Goal: Entertainment & Leisure: Browse casually

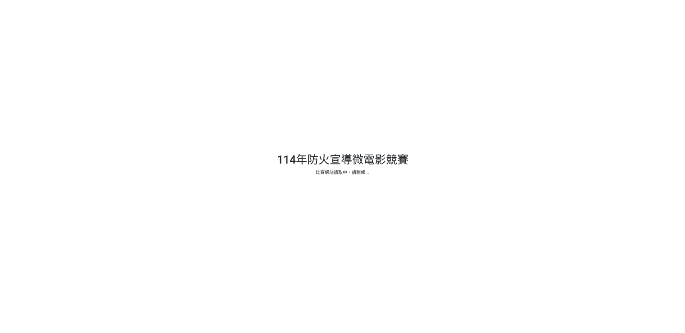
drag, startPoint x: 1037, startPoint y: 0, endPoint x: 491, endPoint y: 172, distance: 572.4
click at [491, 172] on div at bounding box center [342, 166] width 685 height 333
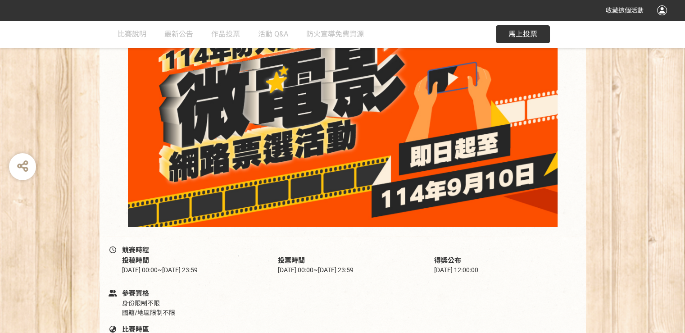
scroll to position [270, 0]
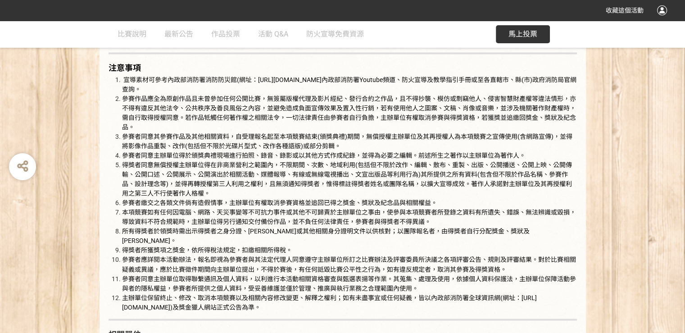
click at [506, 38] on button "馬上投票" at bounding box center [523, 34] width 54 height 18
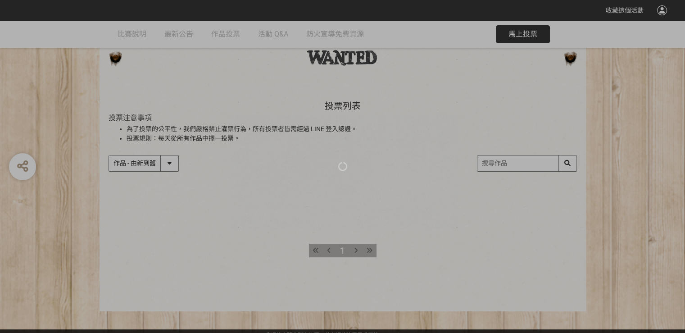
scroll to position [61, 0]
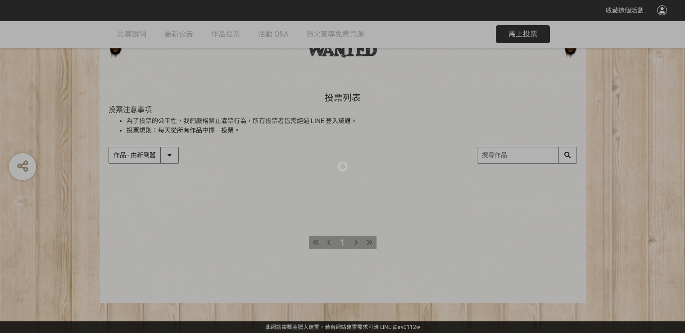
click at [385, 212] on div at bounding box center [342, 166] width 685 height 333
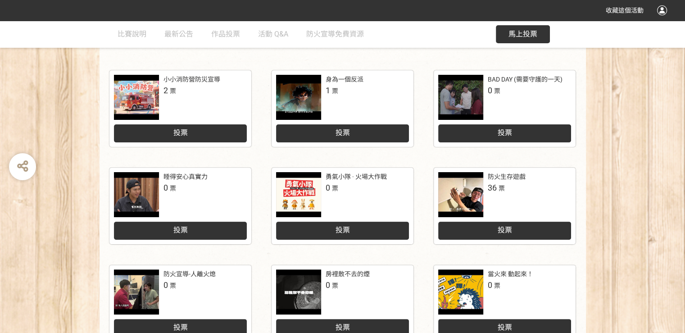
scroll to position [90, 0]
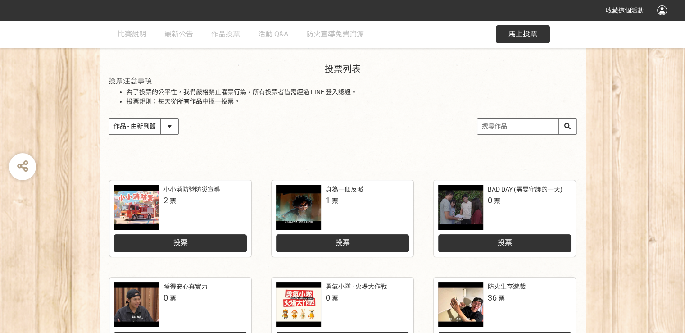
click at [172, 129] on select "作品 - 由新到舊 作品 - 由舊到新 票數 - 由多到少 票數 - 由少到多" at bounding box center [143, 126] width 69 height 16
select select "vote"
click at [109, 118] on select "作品 - 由新到舊 作品 - 由舊到新 票數 - 由多到少 票數 - 由少到多" at bounding box center [143, 126] width 69 height 16
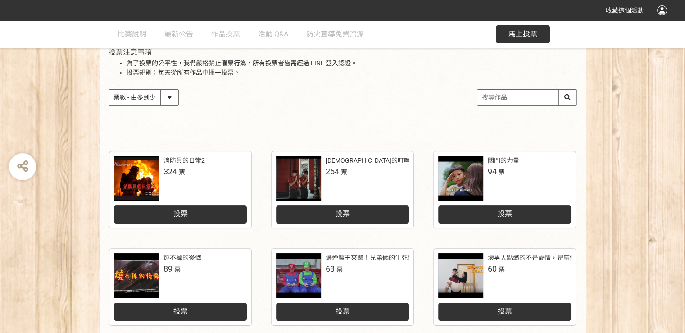
scroll to position [135, 0]
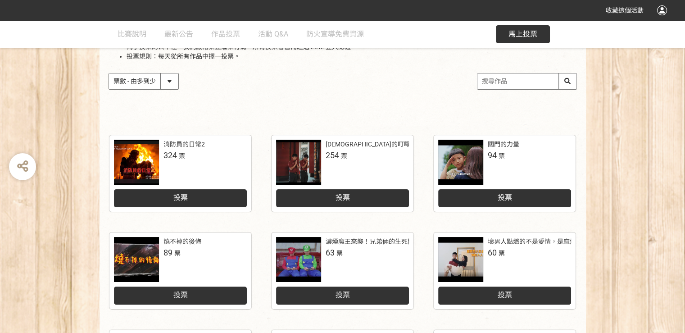
click at [276, 84] on div "作品 - 由新到舊 作品 - 由舊到新 票數 - 由多到少 票數 - 由少到多" at bounding box center [343, 81] width 468 height 17
click at [400, 147] on div "城隍爺的叮嚀：人離火要熄，住警器不離" at bounding box center [406, 144] width 160 height 9
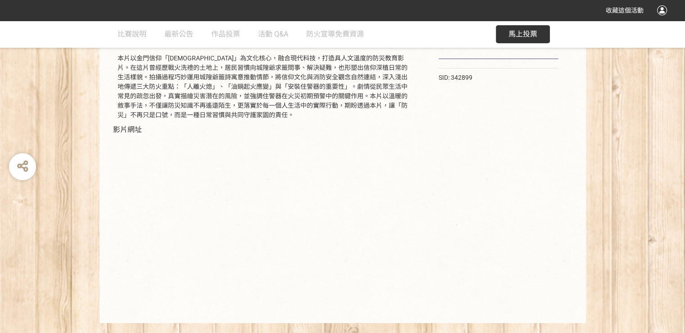
scroll to position [169, 0]
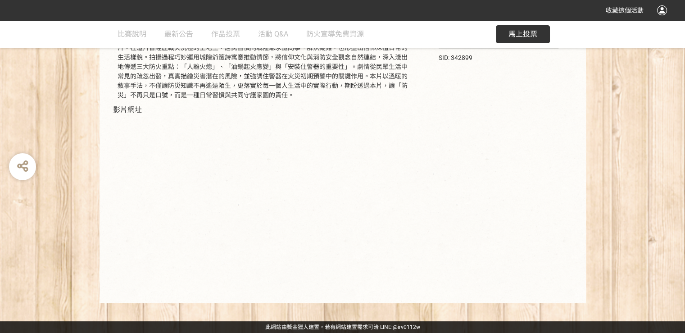
select select "vote"
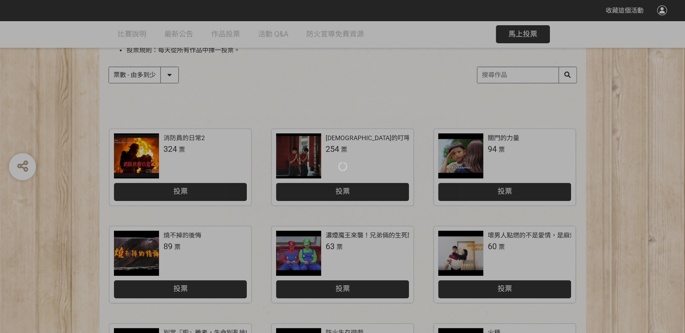
scroll to position [135, 0]
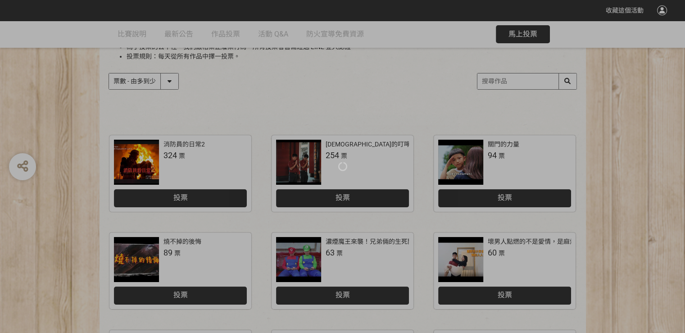
click at [168, 154] on div at bounding box center [342, 166] width 685 height 333
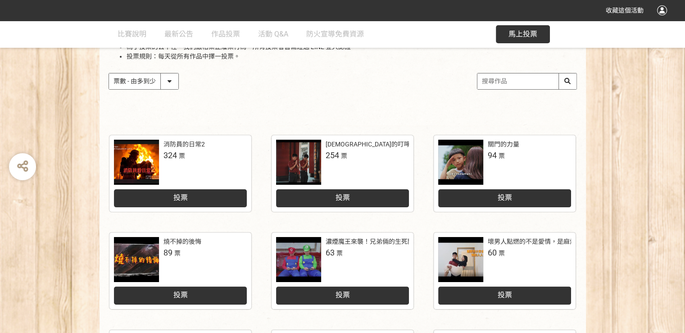
click at [153, 158] on div at bounding box center [136, 162] width 45 height 45
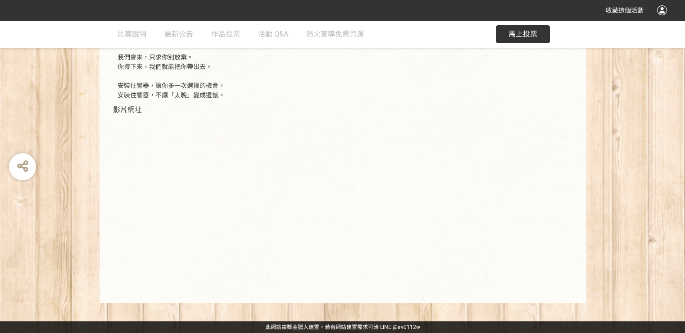
scroll to position [217, 0]
select select "vote"
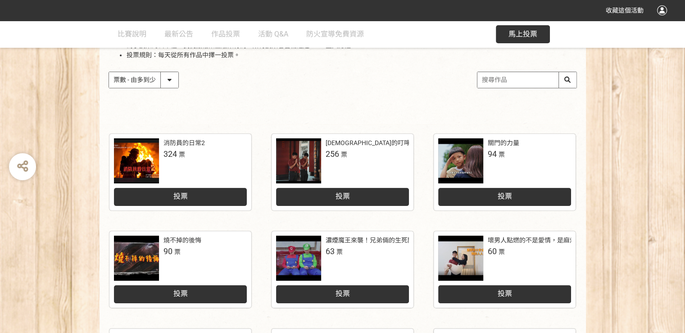
scroll to position [135, 0]
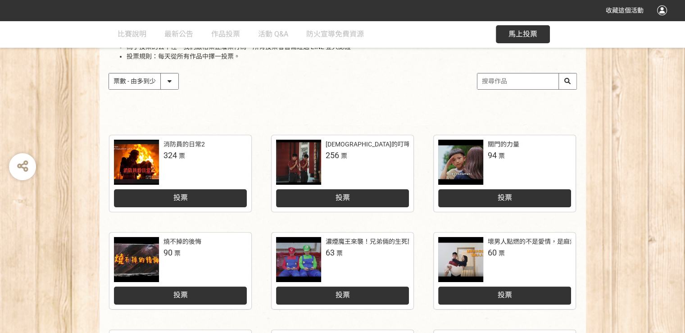
click at [148, 166] on div at bounding box center [136, 162] width 45 height 45
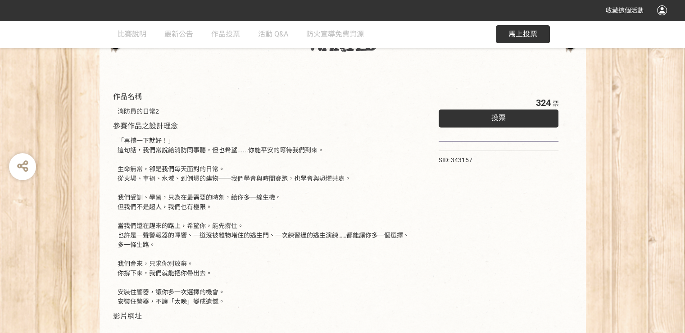
scroll to position [48, 0]
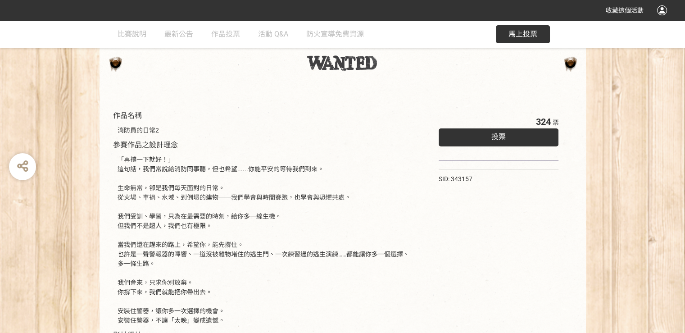
select select "vote"
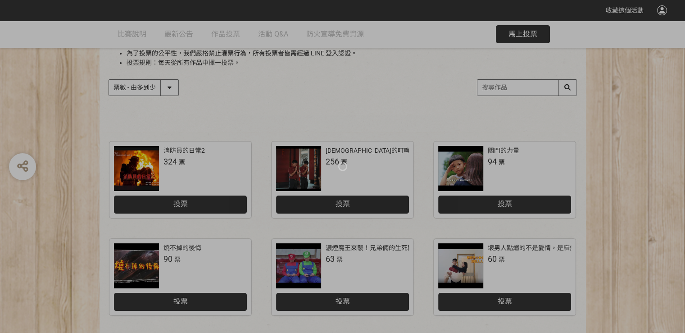
scroll to position [135, 0]
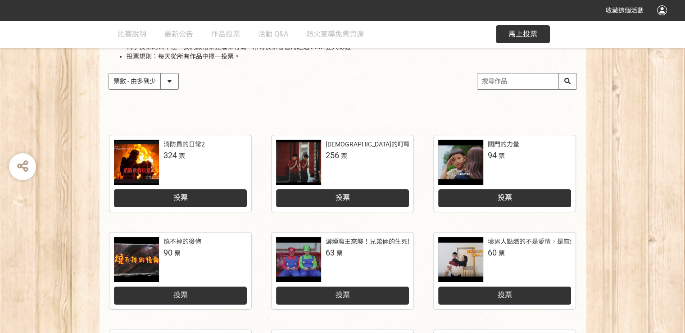
click at [313, 160] on div at bounding box center [298, 162] width 45 height 45
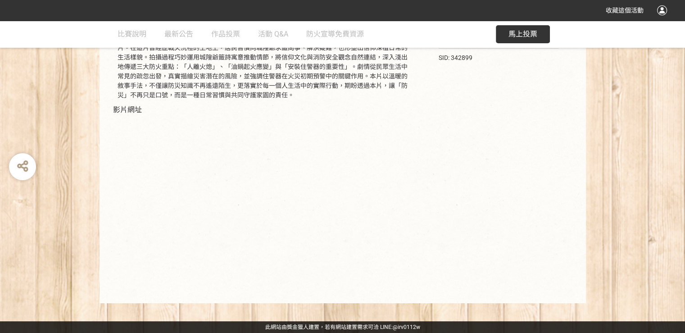
scroll to position [113, 0]
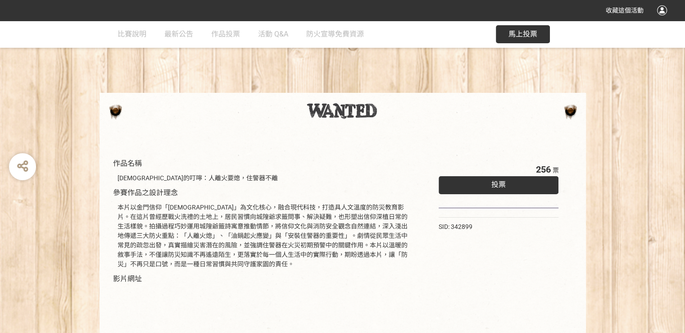
click at [517, 26] on button "馬上投票" at bounding box center [523, 34] width 54 height 18
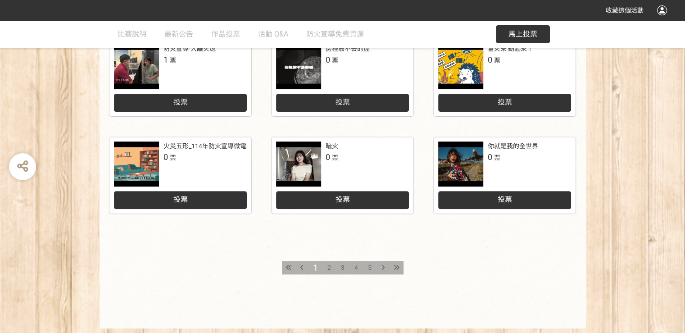
scroll to position [450, 0]
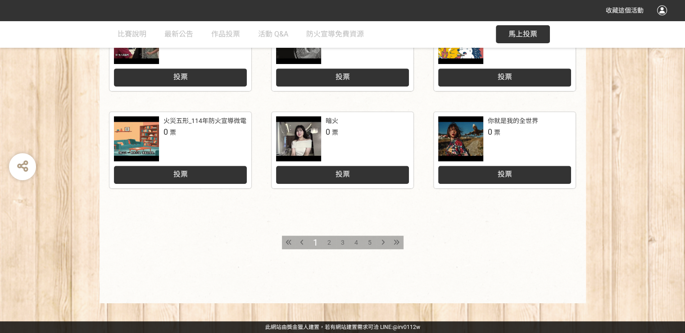
click at [329, 240] on span "2" at bounding box center [329, 242] width 4 height 7
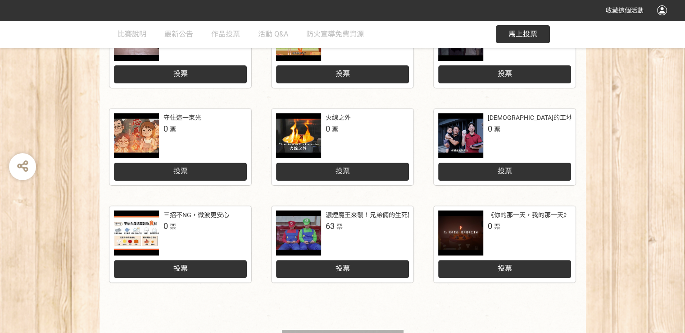
scroll to position [360, 0]
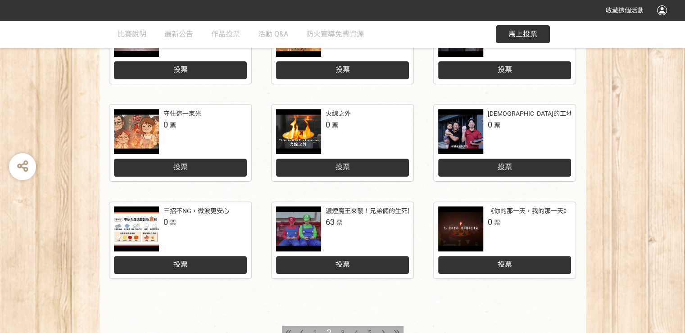
click at [308, 132] on div at bounding box center [298, 131] width 45 height 45
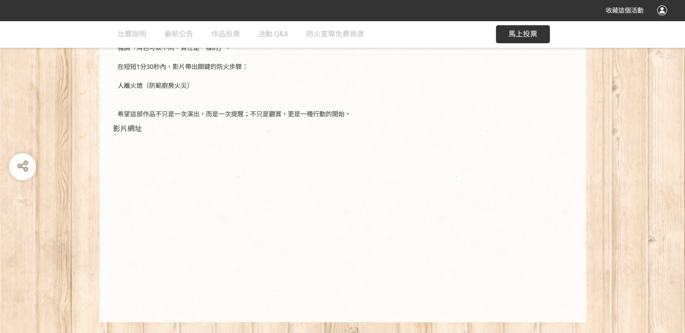
scroll to position [216, 0]
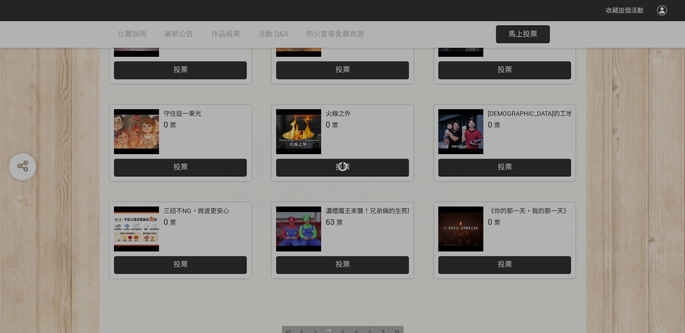
scroll to position [360, 0]
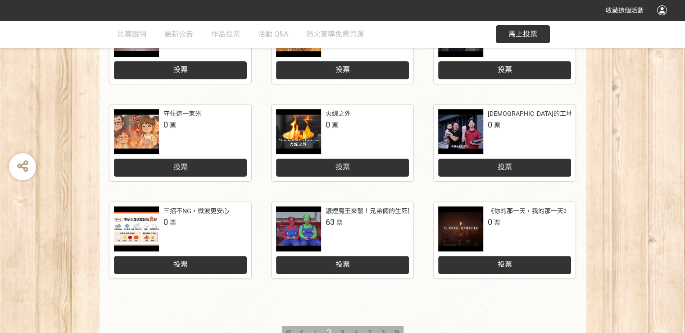
click at [531, 297] on div "《你的那一天，我的那一天》 0 票 投票" at bounding box center [504, 249] width 162 height 97
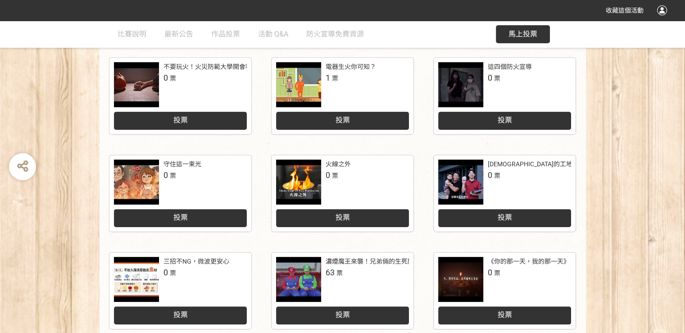
scroll to position [450, 0]
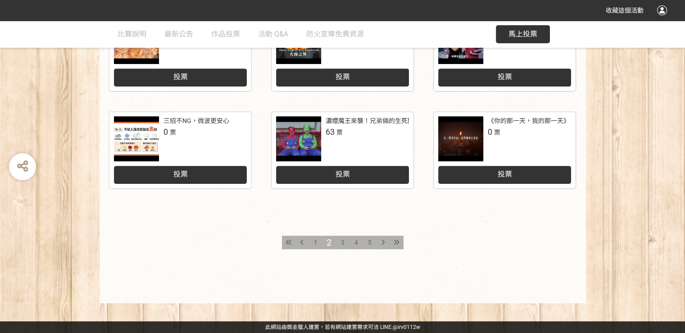
click at [315, 242] on span "1" at bounding box center [316, 242] width 4 height 7
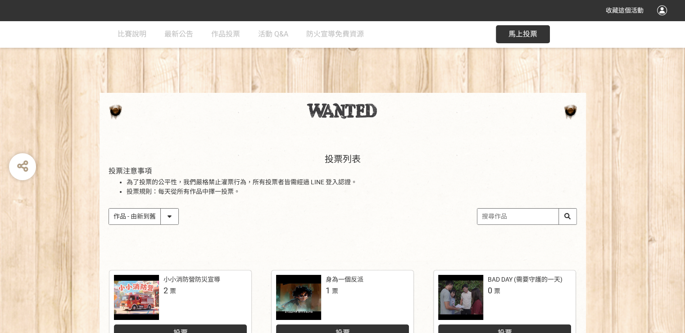
click at [175, 218] on select "作品 - 由新到舊 作品 - 由舊到新 票數 - 由多到少 票數 - 由少到多" at bounding box center [143, 217] width 69 height 16
click at [328, 220] on div "作品 - 由新到舊 作品 - 由舊到新 票數 - 由多到少 票數 - 由少到多" at bounding box center [343, 216] width 468 height 17
click at [175, 217] on select "作品 - 由新到舊 作品 - 由舊到新 票數 - 由多到少 票數 - 由少到多" at bounding box center [143, 217] width 69 height 16
click at [109, 209] on select "作品 - 由新到舊 作品 - 由舊到新 票數 - 由多到少 票數 - 由少到多" at bounding box center [143, 217] width 69 height 16
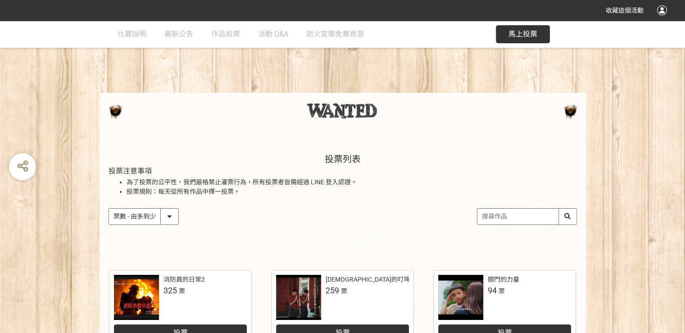
click at [175, 214] on select "作品 - 由新到舊 作品 - 由舊到新 票數 - 由多到少 票數 - 由少到多" at bounding box center [143, 217] width 69 height 16
click at [109, 209] on select "作品 - 由新到舊 作品 - 由舊到新 票數 - 由多到少 票數 - 由少到多" at bounding box center [143, 217] width 69 height 16
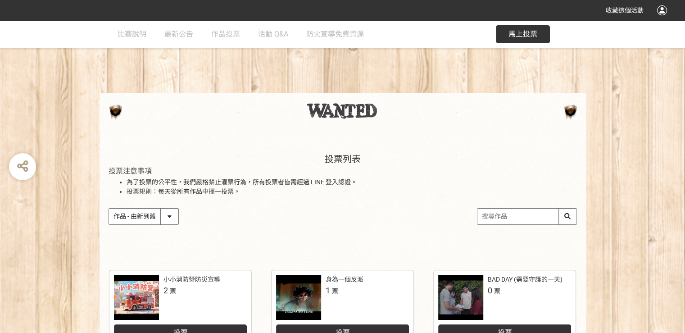
drag, startPoint x: 182, startPoint y: 215, endPoint x: 172, endPoint y: 216, distance: 10.0
click at [180, 215] on div "作品 - 由新到舊 作品 - 由舊到新 票數 - 由多到少 票數 - 由少到多" at bounding box center [343, 216] width 468 height 17
click at [172, 216] on select "作品 - 由新到舊 作品 - 由舊到新 票數 - 由多到少 票數 - 由少到多" at bounding box center [143, 217] width 69 height 16
select select "vote"
click at [109, 209] on select "作品 - 由新到舊 作品 - 由舊到新 票數 - 由多到少 票數 - 由少到多" at bounding box center [143, 217] width 69 height 16
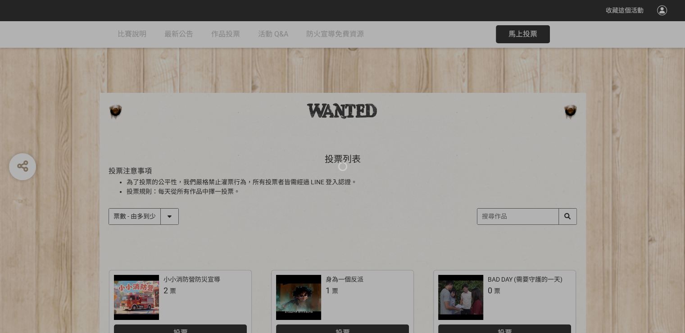
click at [222, 221] on div at bounding box center [342, 166] width 685 height 333
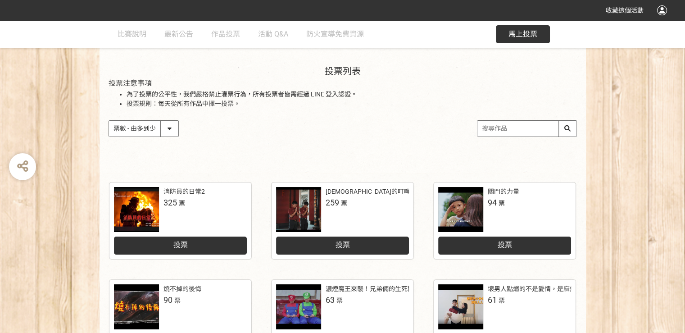
scroll to position [90, 0]
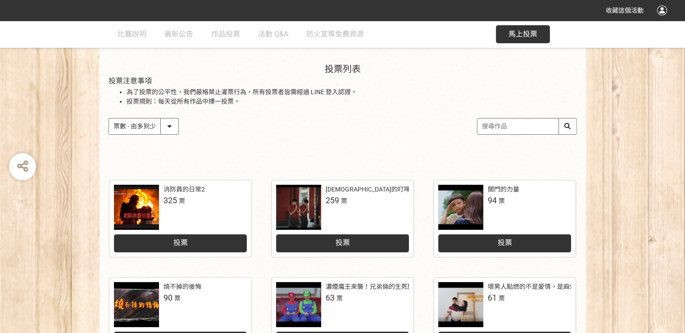
click at [301, 202] on div at bounding box center [298, 207] width 45 height 45
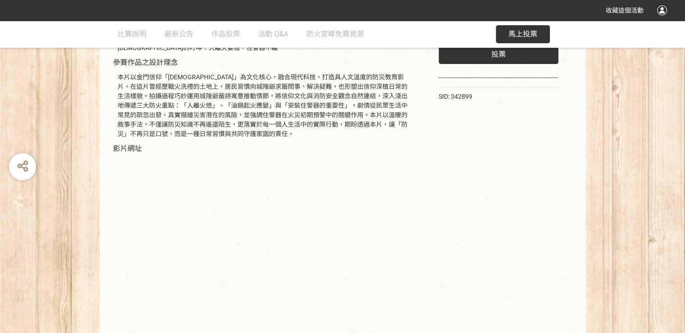
scroll to position [169, 0]
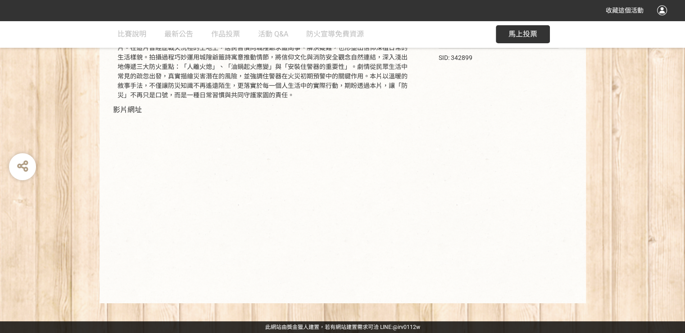
click at [456, 187] on div "259 票 投票 SID: 342899" at bounding box center [499, 139] width 156 height 309
click at [413, 192] on div at bounding box center [264, 202] width 303 height 174
click at [439, 190] on div "259 票 投票 SID: 342899" at bounding box center [499, 139] width 156 height 309
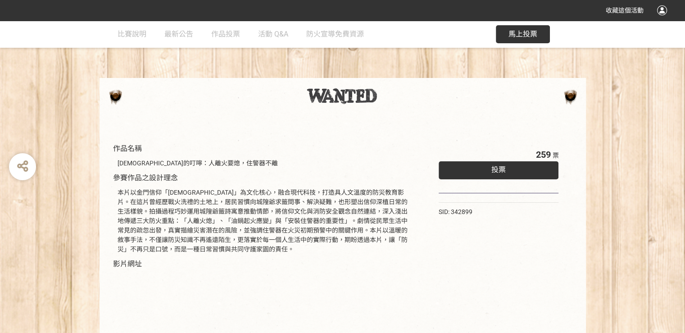
scroll to position [0, 0]
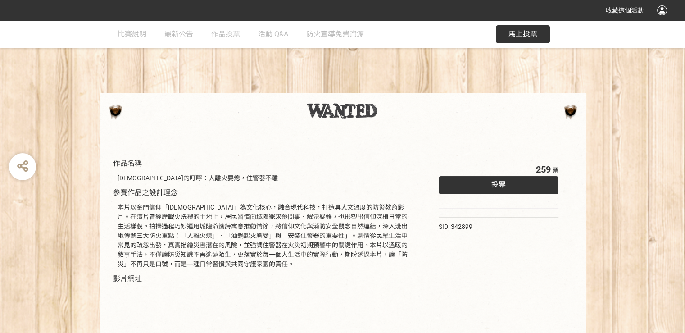
click at [514, 31] on span "馬上投票" at bounding box center [523, 34] width 29 height 9
select select "vote"
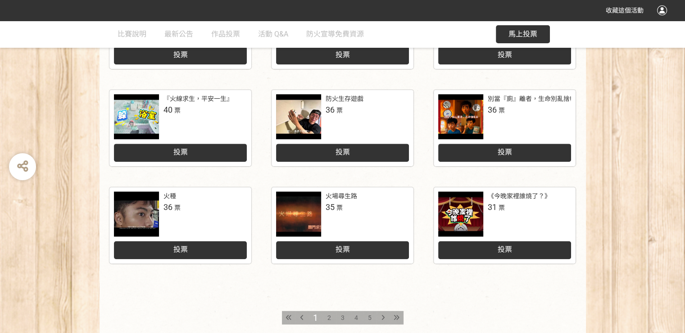
scroll to position [135, 0]
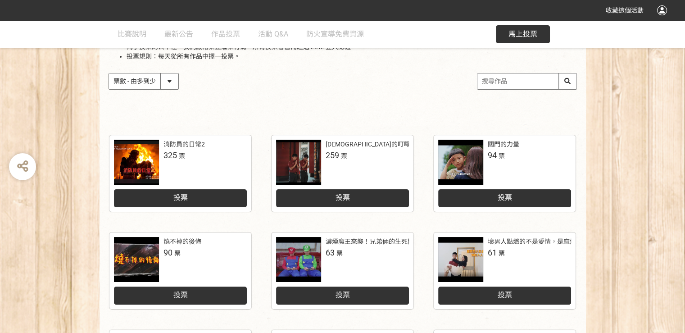
click at [350, 121] on div "投票列表 投票注意事項 為了投票的公平性，我們嚴格禁止灌票行為，所有投票者皆需經過 LINE 登入認證。 投票規則：每天從所有作品中擇一投票。 作品 - 由新…" at bounding box center [343, 62] width 486 height 125
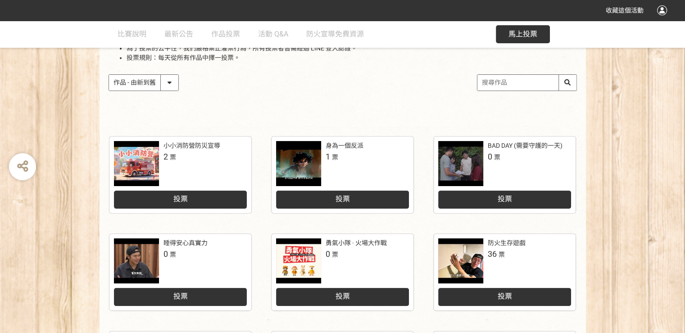
scroll to position [135, 0]
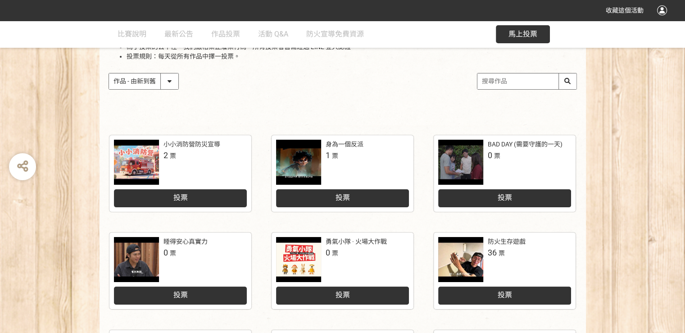
click at [307, 156] on div at bounding box center [298, 162] width 45 height 45
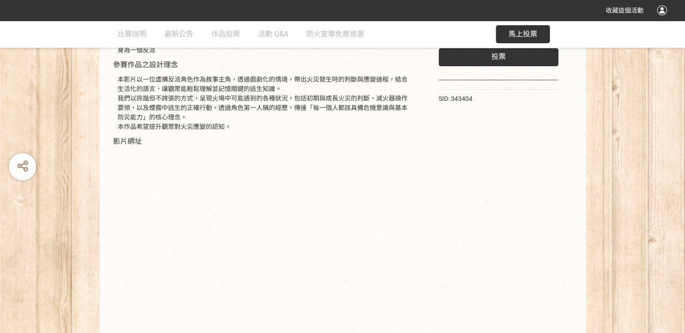
scroll to position [159, 0]
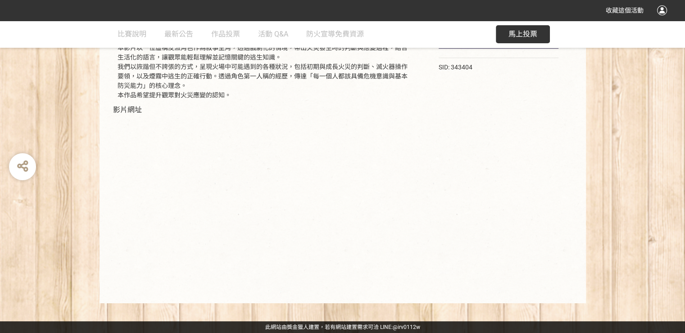
click at [441, 122] on div "1 票 投票 SID: 343404" at bounding box center [499, 144] width 156 height 300
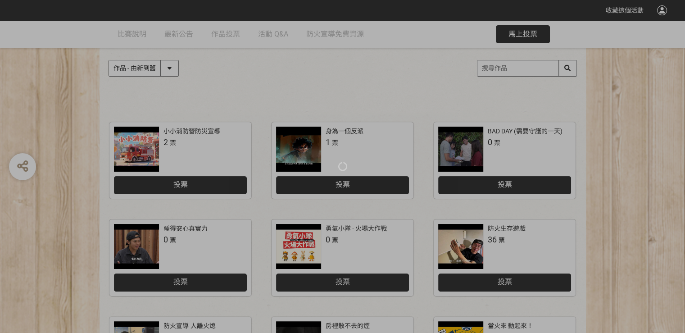
scroll to position [135, 0]
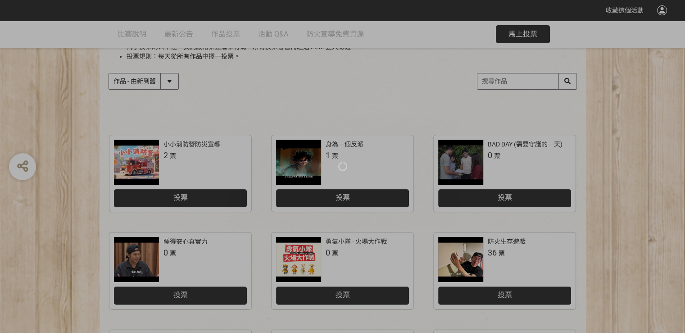
click at [213, 159] on div at bounding box center [342, 166] width 685 height 333
click at [176, 155] on div at bounding box center [342, 166] width 685 height 333
click at [147, 153] on div at bounding box center [342, 166] width 685 height 333
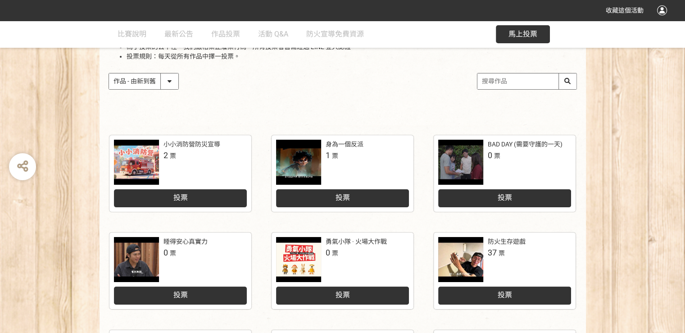
click at [150, 164] on div at bounding box center [136, 162] width 45 height 45
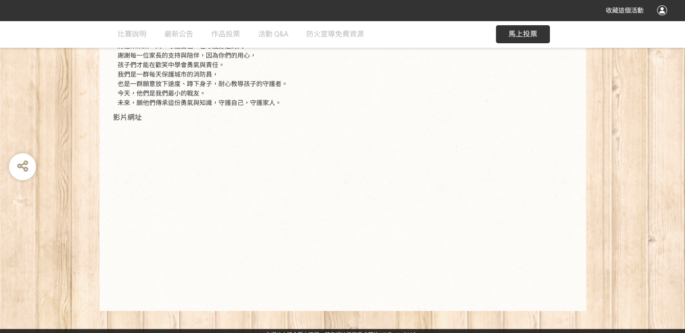
scroll to position [235, 0]
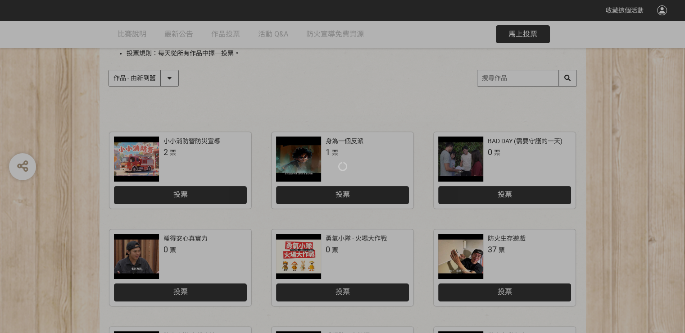
scroll to position [135, 0]
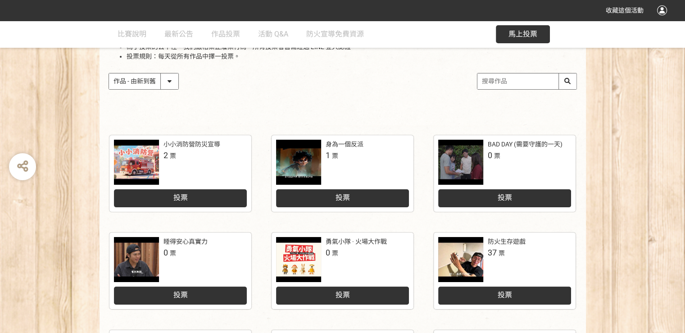
click at [487, 159] on div at bounding box center [463, 162] width 50 height 45
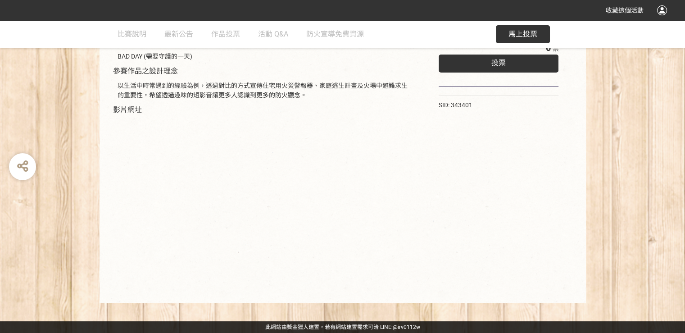
scroll to position [65, 0]
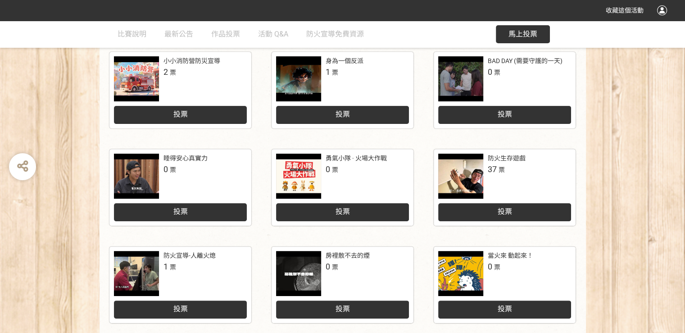
scroll to position [225, 0]
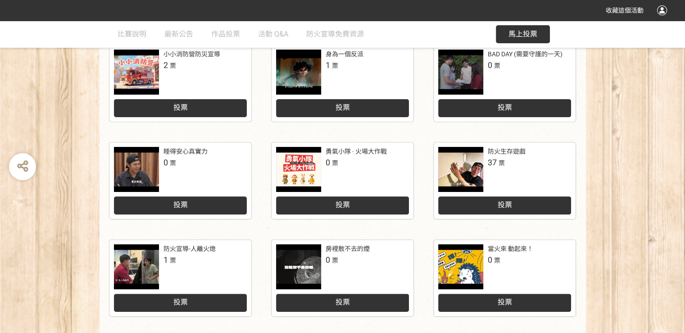
click at [217, 167] on div "睡得安心真實力 0 票" at bounding box center [205, 158] width 83 height 22
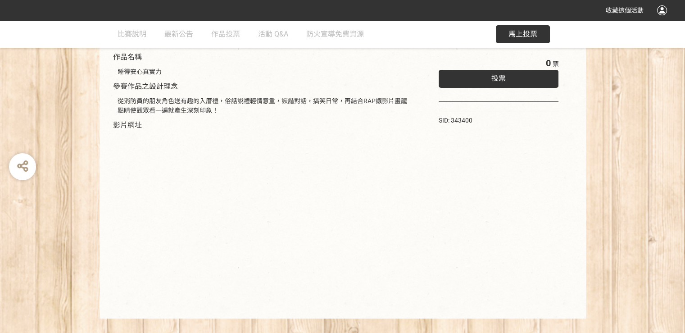
scroll to position [122, 0]
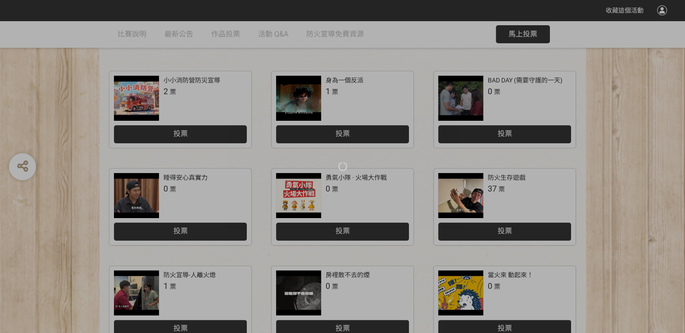
scroll to position [135, 0]
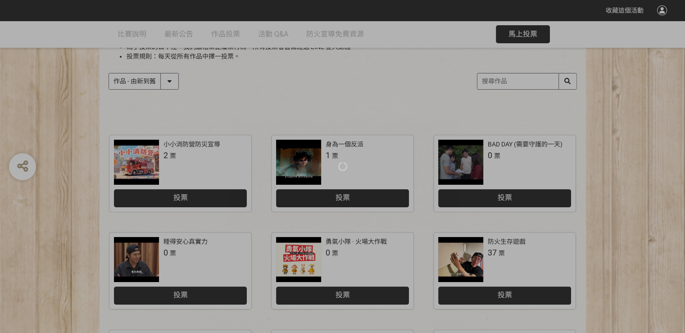
click at [341, 260] on div at bounding box center [342, 166] width 685 height 333
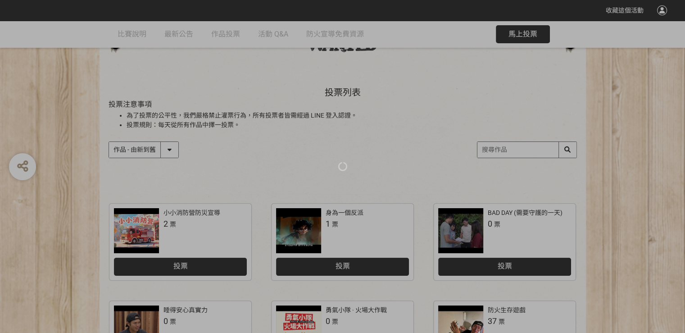
scroll to position [0, 0]
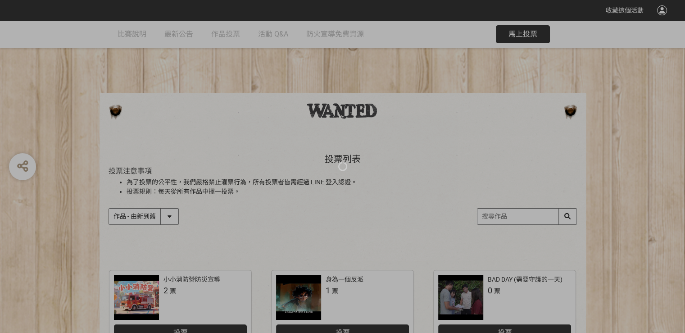
click at [573, 113] on div at bounding box center [342, 166] width 685 height 333
click at [465, 155] on div at bounding box center [342, 166] width 685 height 333
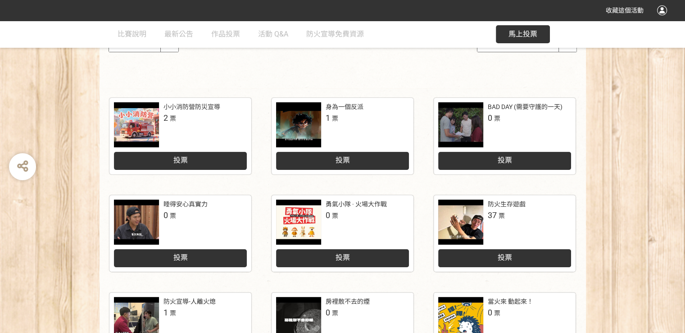
scroll to position [225, 0]
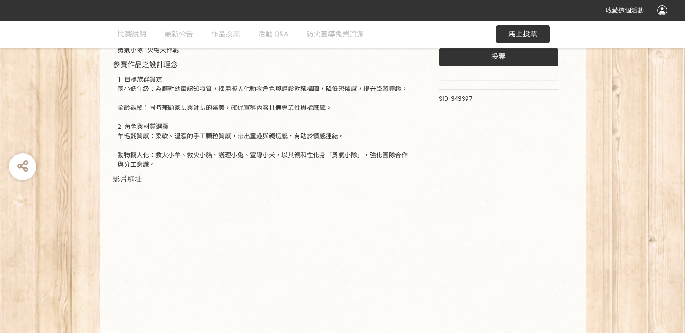
scroll to position [197, 0]
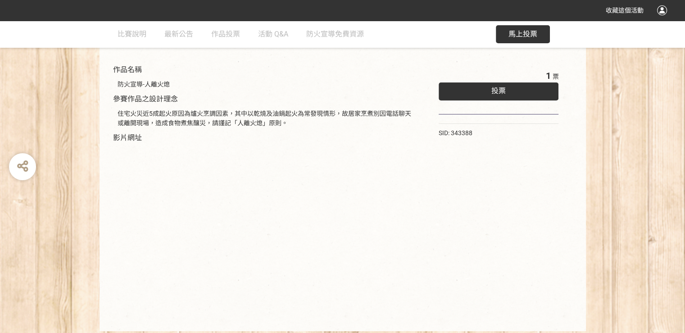
scroll to position [122, 0]
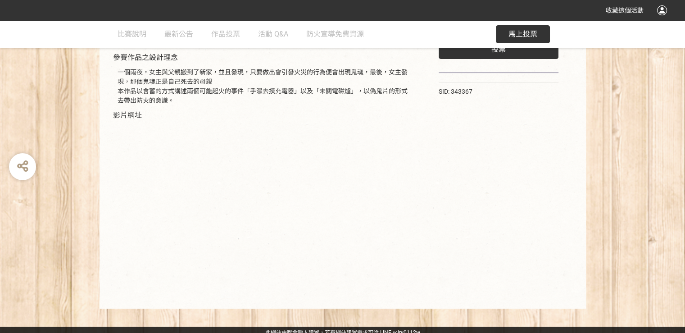
scroll to position [141, 0]
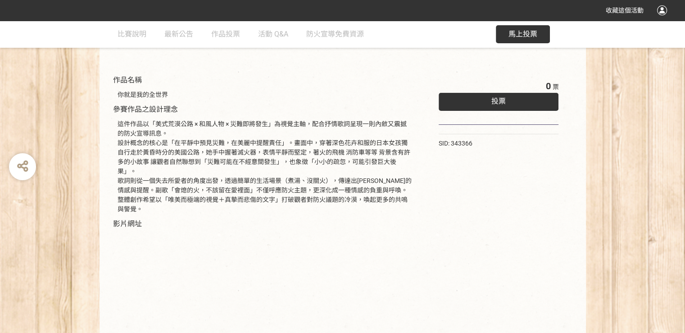
scroll to position [180, 0]
